Goal: Information Seeking & Learning: Learn about a topic

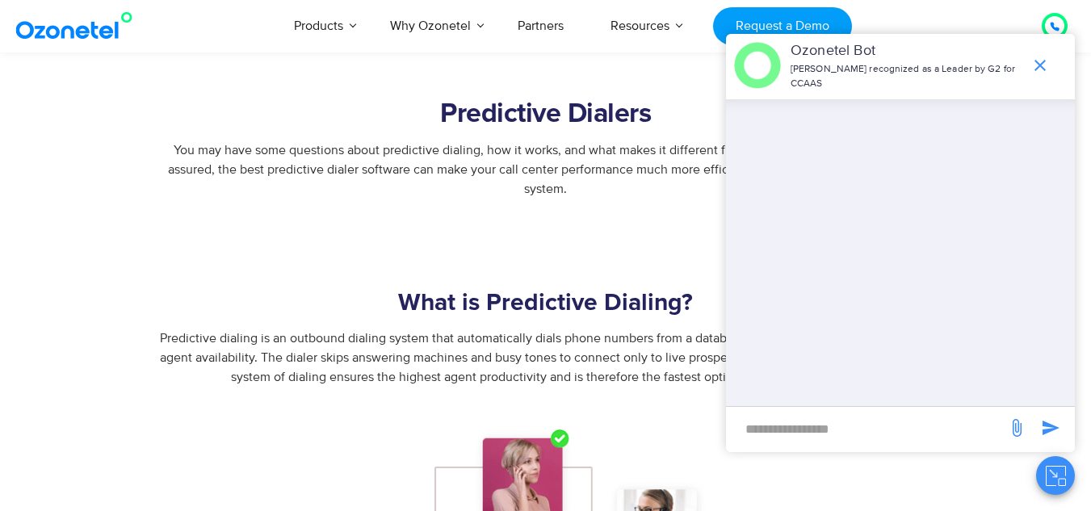
scroll to position [668, 0]
click at [1041, 65] on icon "end chat or minimize" at bounding box center [1039, 65] width 19 height 19
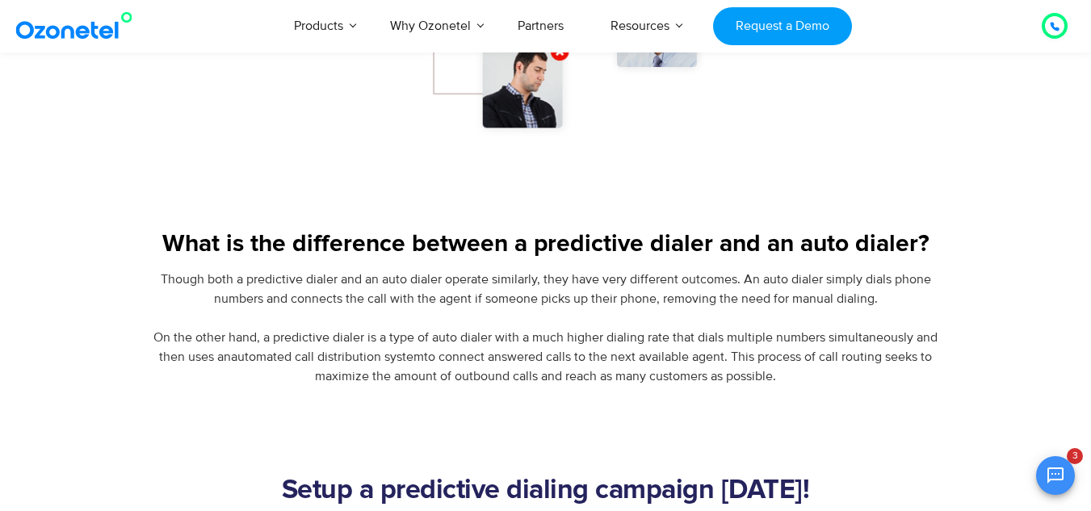
scroll to position [1284, 0]
drag, startPoint x: 792, startPoint y: 226, endPoint x: 529, endPoint y: 109, distance: 288.0
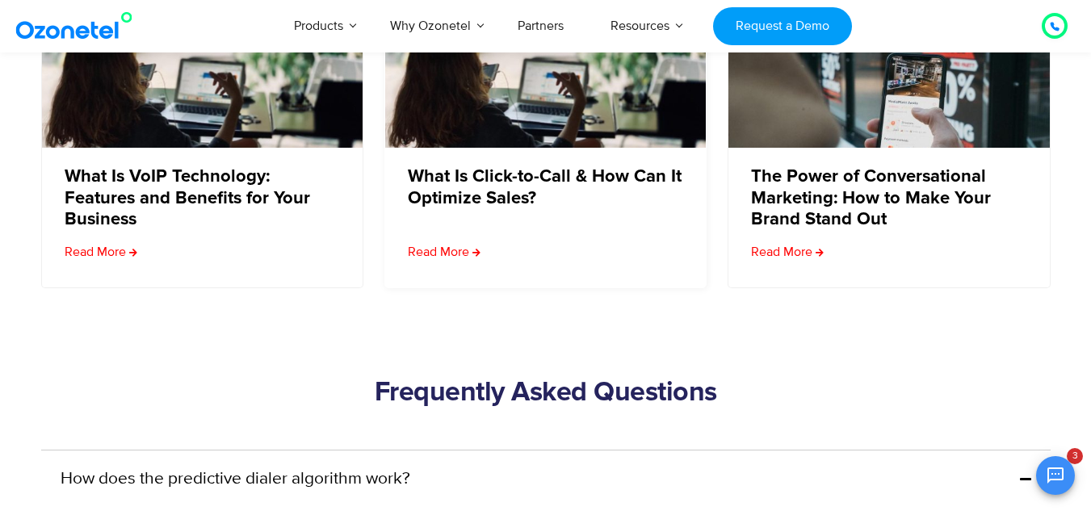
scroll to position [7015, 0]
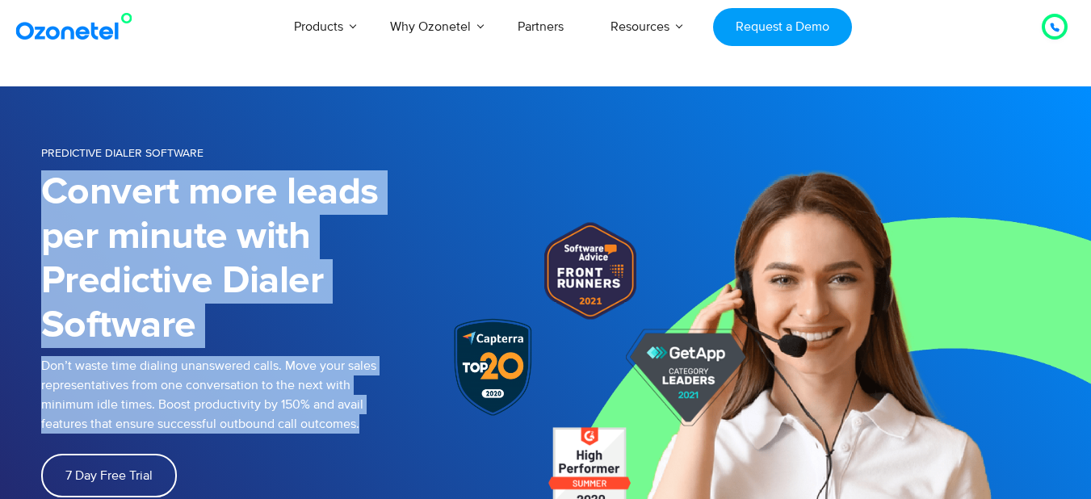
drag, startPoint x: 3, startPoint y: 173, endPoint x: 295, endPoint y: 426, distance: 386.2
click at [295, 426] on section "PREDICTIVE DIALER SOFTWARE Convert more leads per minute with Predictive Dialer…" at bounding box center [545, 381] width 1091 height 591
copy div "Convert more leads per minute with Predictive Dialer Software Don’t waste time …"
